Goal: Task Accomplishment & Management: Manage account settings

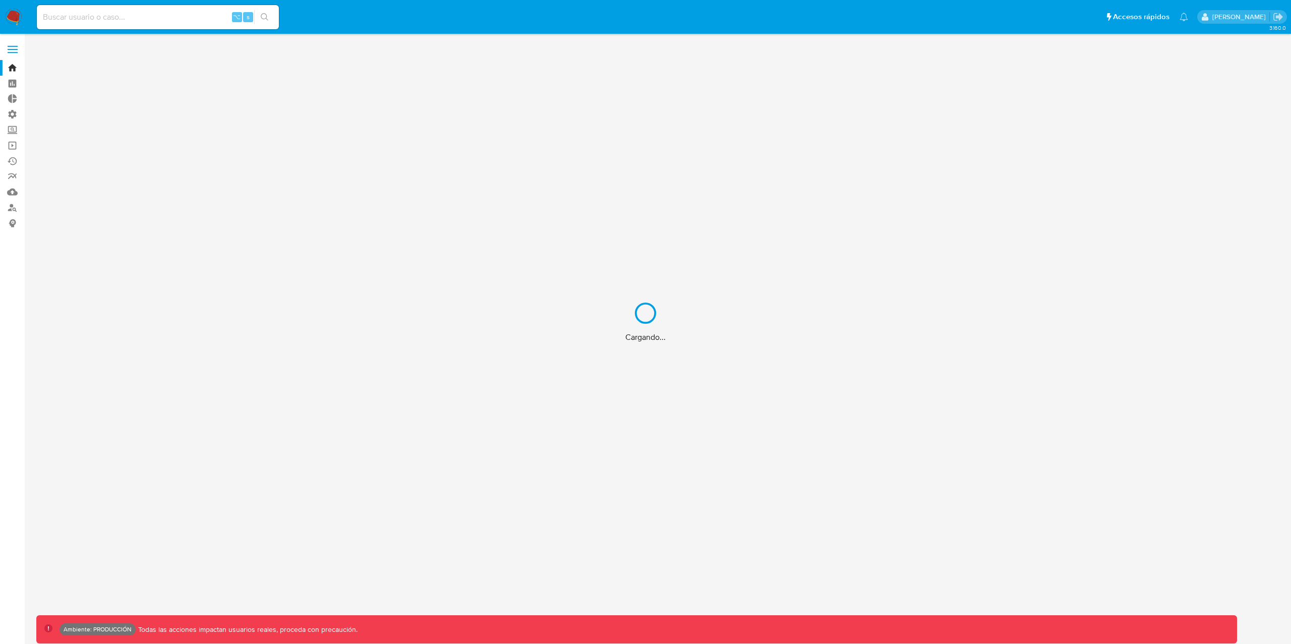
click at [11, 112] on div "Cargando..." at bounding box center [645, 322] width 1291 height 644
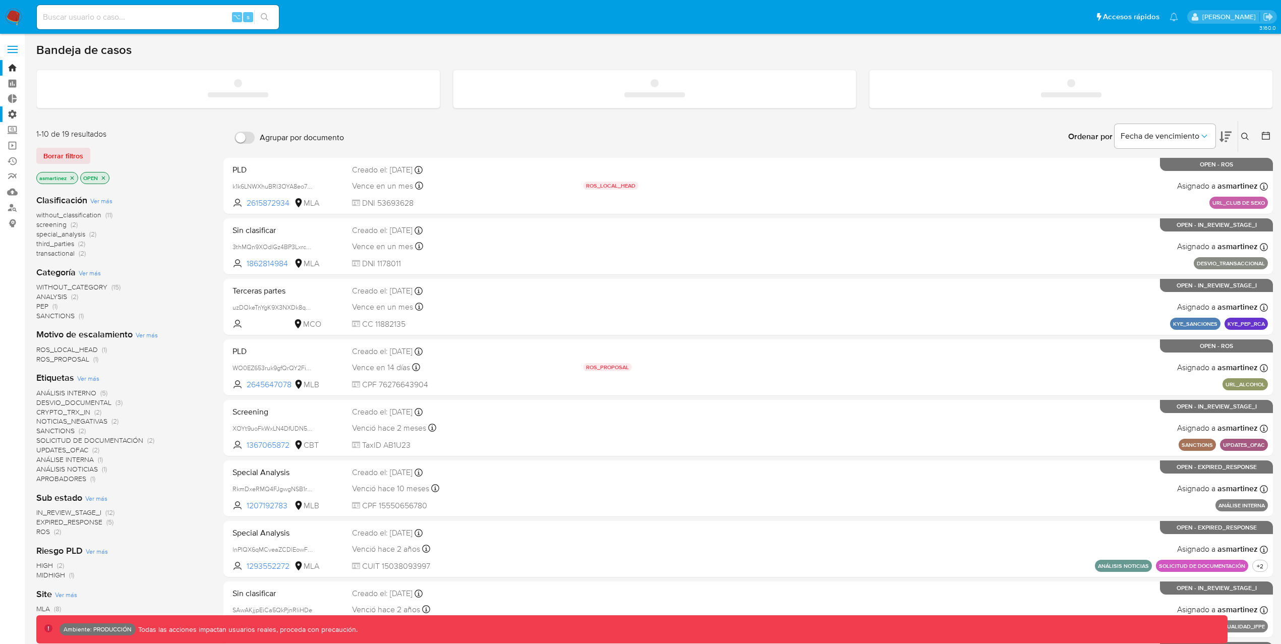
click at [13, 114] on label "Administración" at bounding box center [60, 114] width 120 height 16
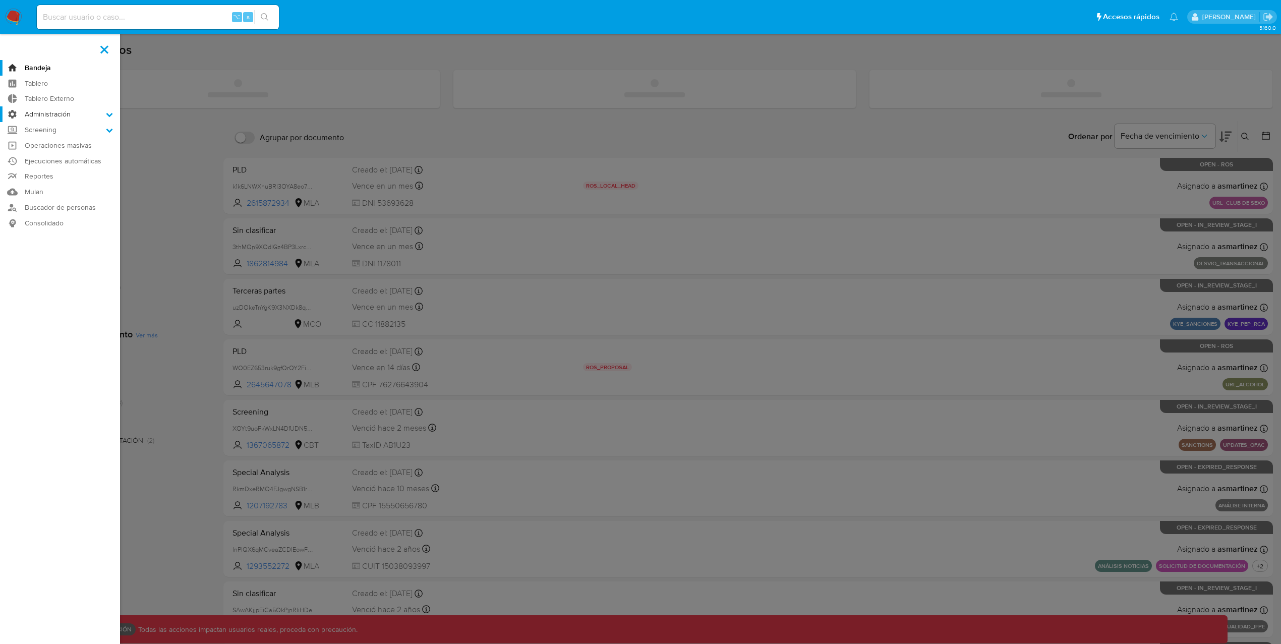
click at [0, 0] on input "Administración" at bounding box center [0, 0] width 0 height 0
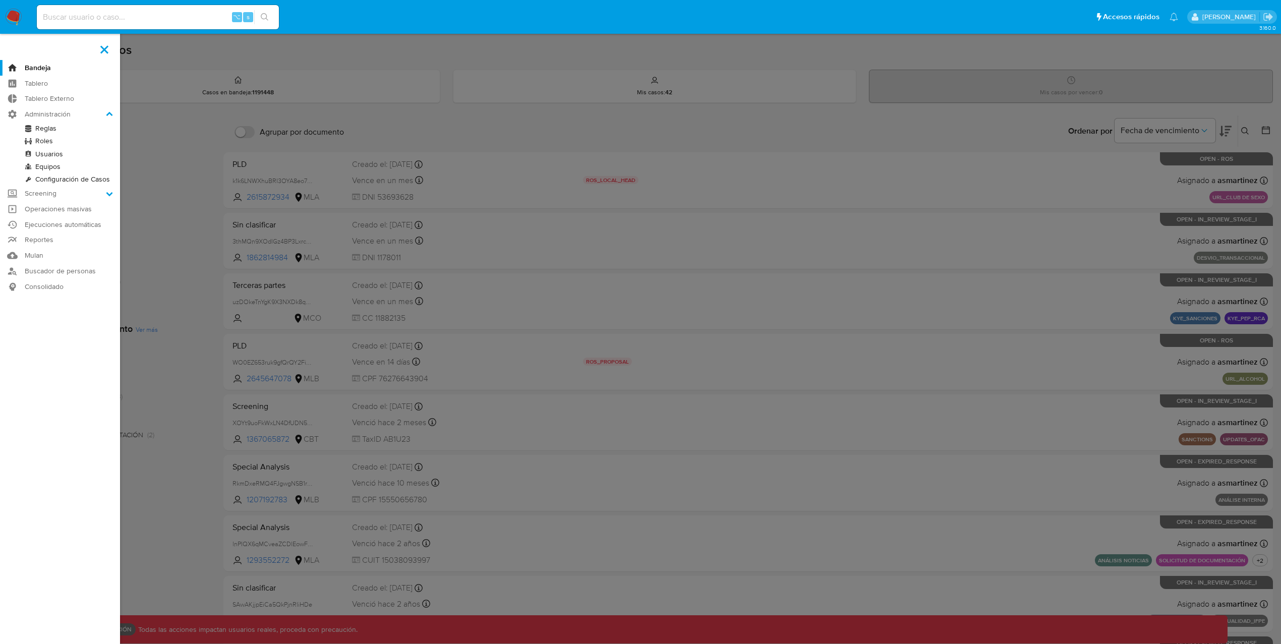
click at [58, 152] on link "Usuarios" at bounding box center [60, 154] width 120 height 13
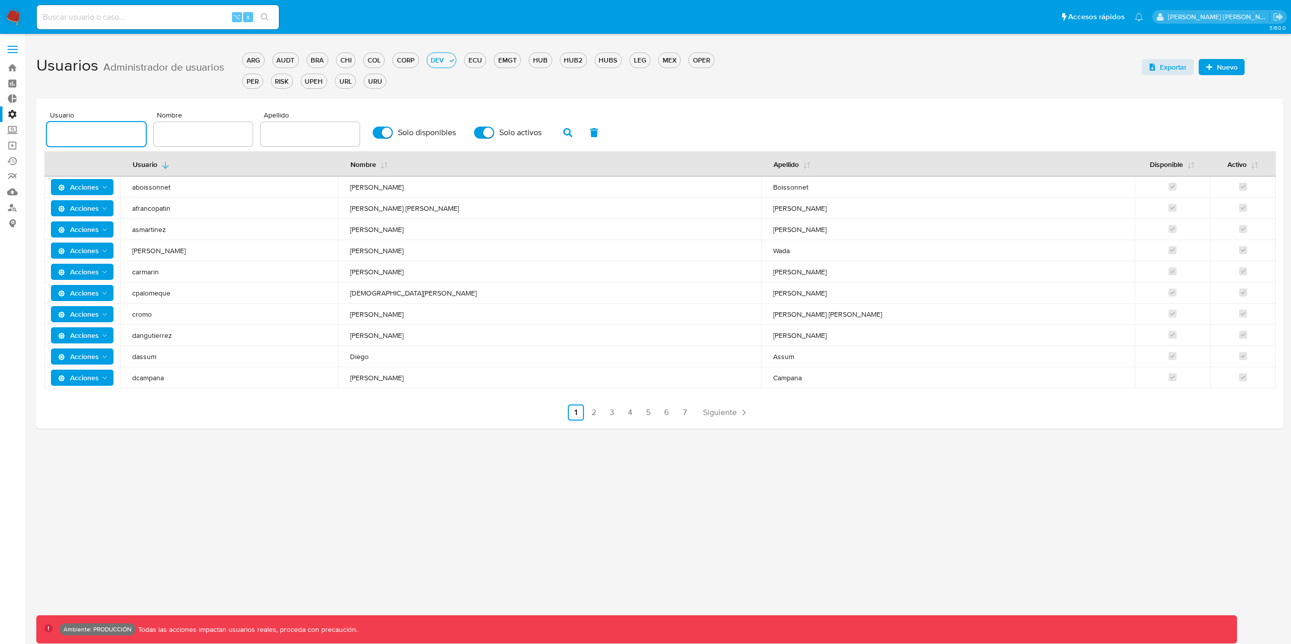
click at [107, 128] on input "text" at bounding box center [96, 134] width 99 height 13
type input "jeecheverri"
click at [558, 134] on button "button" at bounding box center [568, 133] width 26 height 24
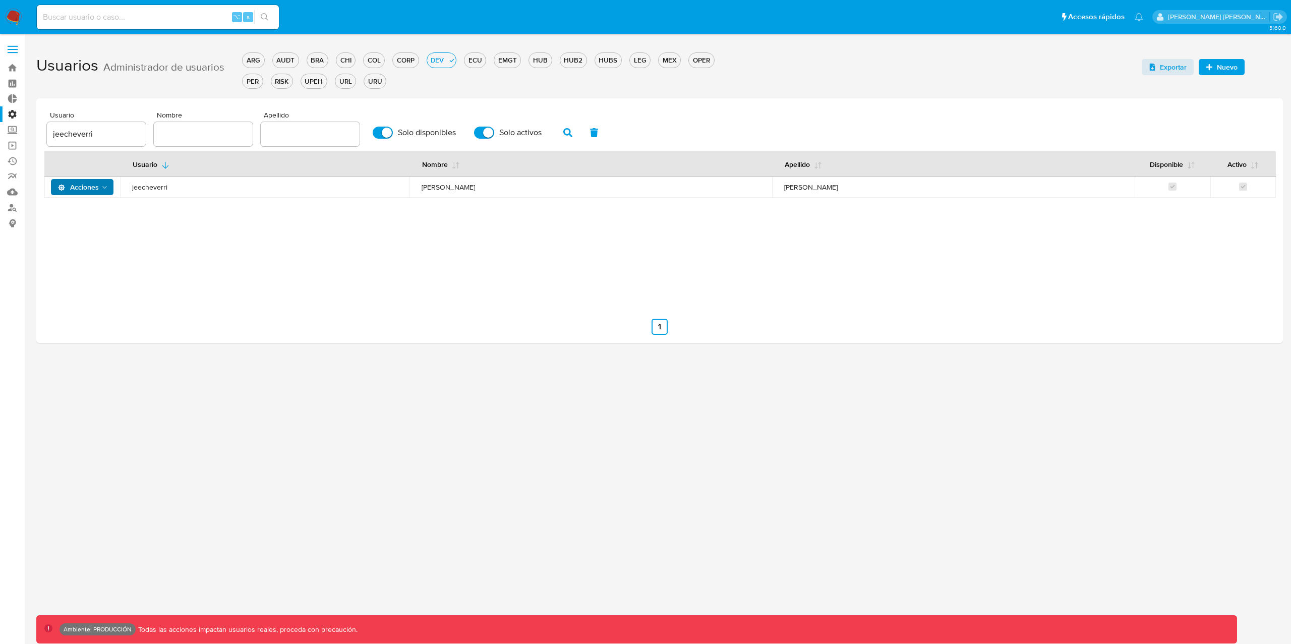
click at [102, 184] on icon "Acciones" at bounding box center [105, 188] width 8 height 8
click at [63, 210] on button "Detalle" at bounding box center [84, 213] width 91 height 24
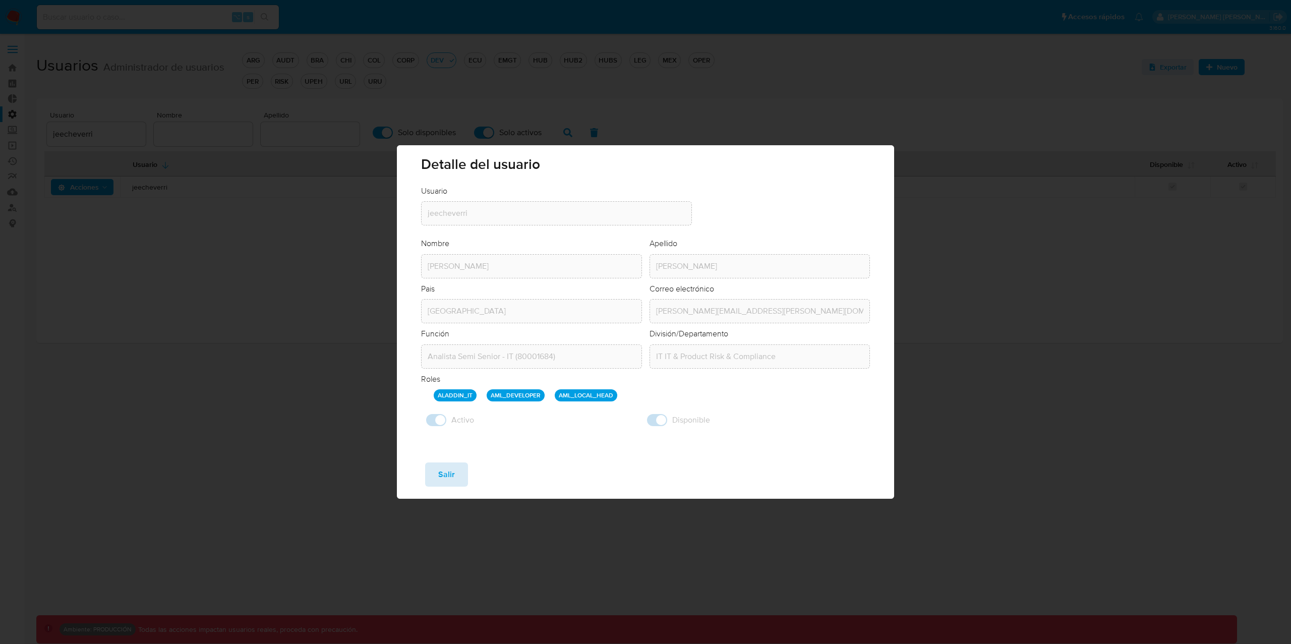
click at [446, 475] on span "Salir" at bounding box center [446, 474] width 17 height 22
checkbox input "false"
